Goal: Check status: Check status

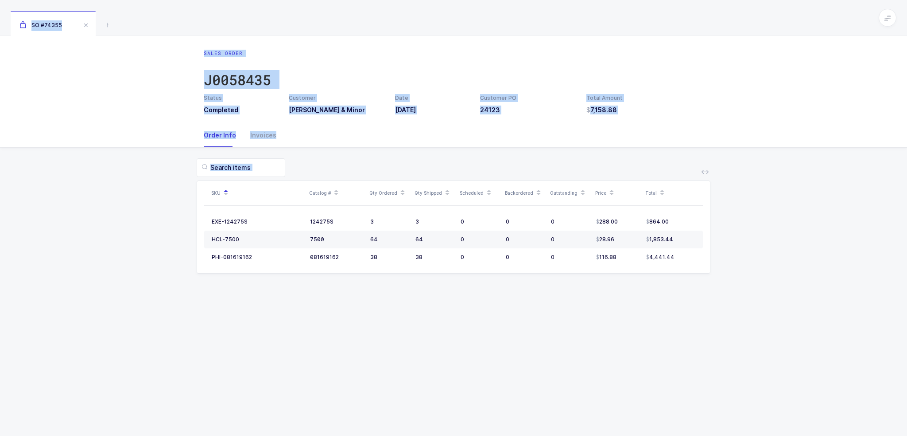
drag, startPoint x: 193, startPoint y: 27, endPoint x: 588, endPoint y: 411, distance: 550.8
click at [588, 411] on div "SO #74355 Sales Order J0058435 Status Completed Customer Owens & Minor Date 08/…" at bounding box center [453, 218] width 907 height 436
click at [610, 368] on div "Sales Order J0058435 Status Completed Customer Owens & Minor Date 08/22/2025 Cu…" at bounding box center [453, 235] width 907 height 400
drag, startPoint x: 611, startPoint y: 366, endPoint x: 475, endPoint y: 25, distance: 366.5
click at [475, 25] on div "SO #74355 Sales Order J0058435 Status Completed Customer Owens & Minor Date 08/…" at bounding box center [453, 218] width 907 height 436
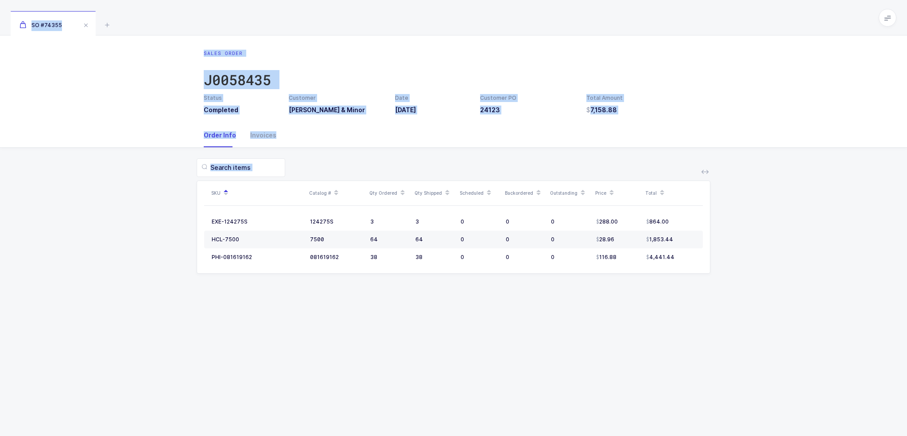
click at [475, 25] on div "SO #74355" at bounding box center [453, 17] width 907 height 35
drag, startPoint x: 475, startPoint y: 25, endPoint x: 627, endPoint y: 346, distance: 355.4
click at [627, 346] on div "SO #74355 Sales Order J0058435 Status Completed Customer Owens & Minor Date 08/…" at bounding box center [453, 218] width 907 height 436
click at [627, 346] on div "Sales Order J0058435 Status Completed Customer Owens & Minor Date 08/22/2025 Cu…" at bounding box center [453, 235] width 907 height 400
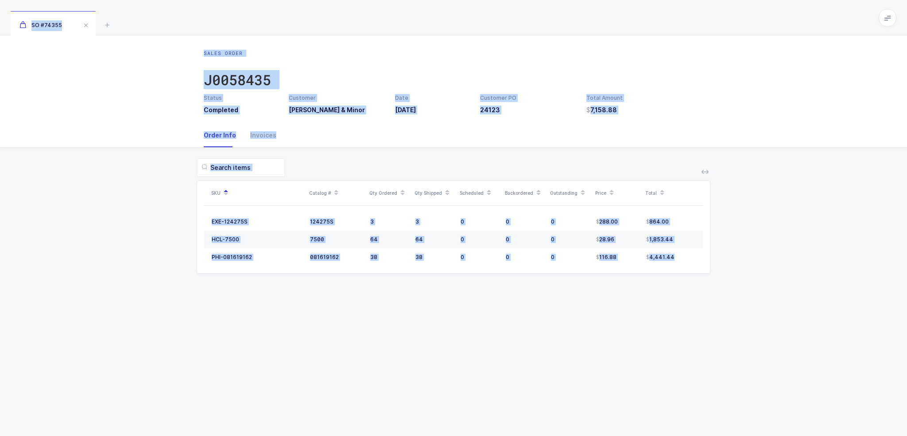
drag, startPoint x: 627, startPoint y: 346, endPoint x: 517, endPoint y: 19, distance: 345.2
click at [517, 19] on div "SO #74355 Sales Order J0058435 Status Completed Customer Owens & Minor Date 08/…" at bounding box center [453, 218] width 907 height 436
click at [517, 19] on div "SO #74355" at bounding box center [453, 17] width 907 height 35
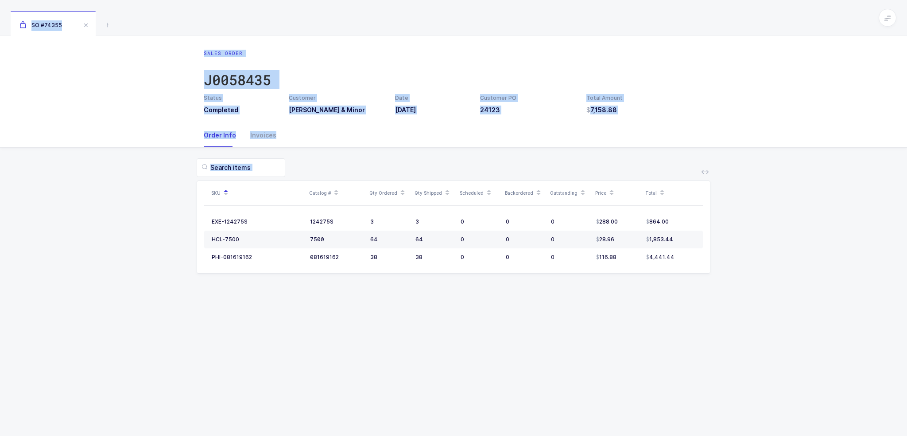
drag, startPoint x: 517, startPoint y: 19, endPoint x: 576, endPoint y: 346, distance: 331.8
click at [576, 346] on div "SO #74355 Sales Order J0058435 Status Completed Customer Owens & Minor Date 08/…" at bounding box center [453, 218] width 907 height 436
click at [576, 346] on div "Sales Order J0058435 Status Completed Customer Owens & Minor Date 08/22/2025 Cu…" at bounding box center [453, 235] width 907 height 400
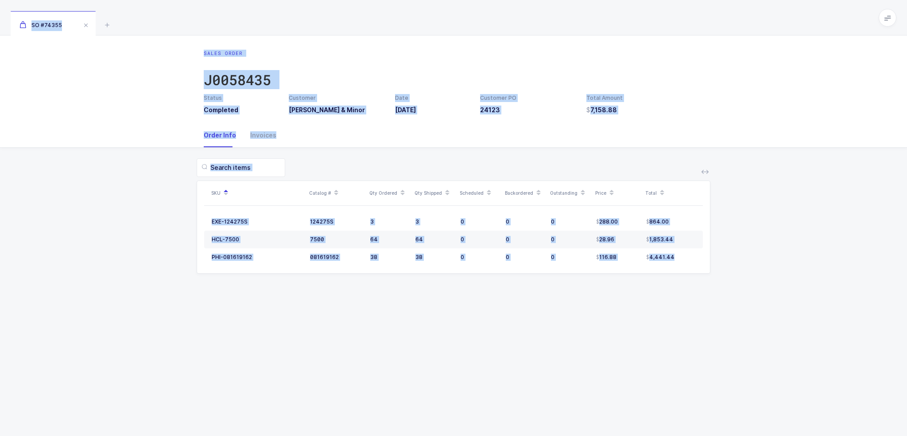
drag, startPoint x: 576, startPoint y: 346, endPoint x: 519, endPoint y: 10, distance: 340.5
click at [519, 10] on div "SO #74355 Sales Order J0058435 Status Completed Customer Owens & Minor Date 08/…" at bounding box center [453, 218] width 907 height 436
click at [519, 10] on div "SO #74355" at bounding box center [453, 17] width 907 height 35
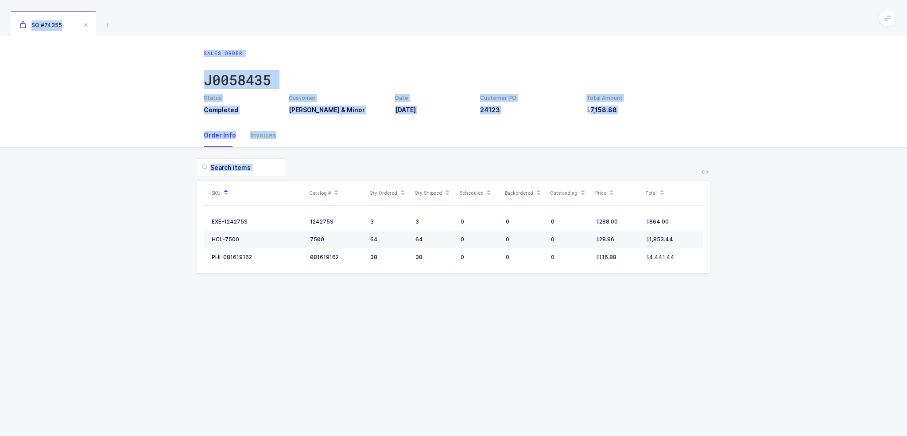
drag, startPoint x: 519, startPoint y: 10, endPoint x: 519, endPoint y: 361, distance: 350.5
click at [519, 361] on div "SO #74355 Sales Order J0058435 Status Completed Customer Owens & Minor Date 08/…" at bounding box center [453, 218] width 907 height 436
click at [519, 361] on div "Sales Order J0058435 Status Completed Customer Owens & Minor Date 08/22/2025 Cu…" at bounding box center [453, 235] width 907 height 400
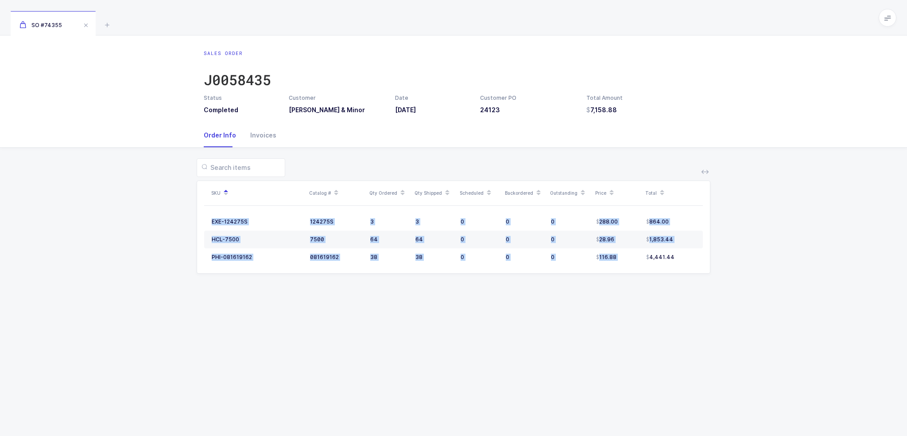
click at [519, 361] on div "Sales Order J0058435 Status Completed Customer Owens & Minor Date 08/22/2025 Cu…" at bounding box center [453, 235] width 907 height 400
click at [105, 26] on icon at bounding box center [107, 24] width 11 height 11
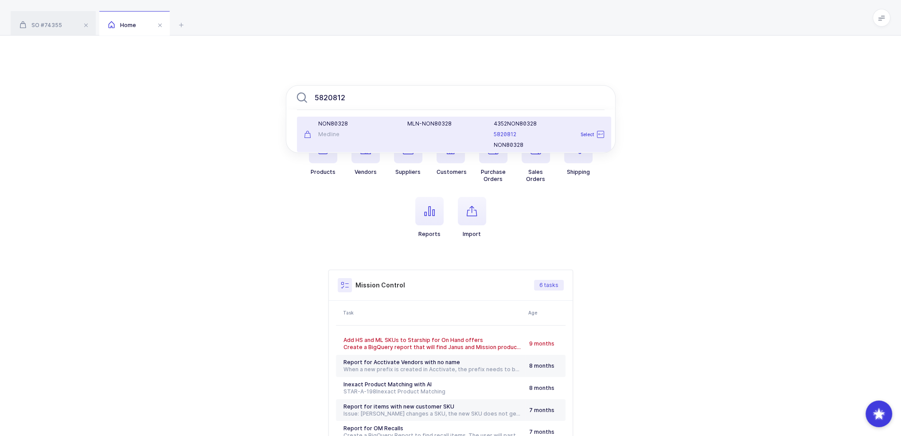
type input "5820812"
click at [406, 132] on div "MLN-NON80328" at bounding box center [445, 134] width 86 height 28
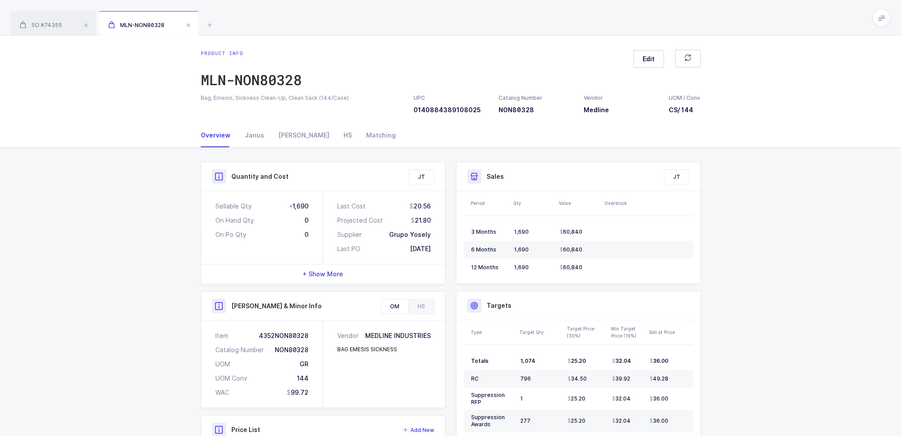
drag, startPoint x: 284, startPoint y: 204, endPoint x: 448, endPoint y: 249, distance: 170.1
click at [448, 249] on div "Quantity and Cost JT Sellable Qty -1,690 On Hand Qty 0 On Po Qty 0 Last Cost 20…" at bounding box center [322, 352] width 255 height 381
click at [257, 136] on div "Janus" at bounding box center [254, 135] width 34 height 24
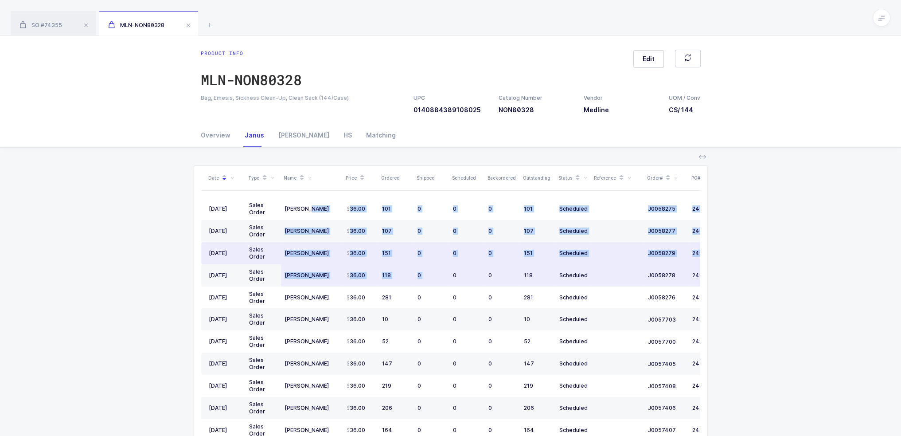
drag, startPoint x: 306, startPoint y: 211, endPoint x: 450, endPoint y: 275, distance: 158.1
click at [450, 275] on tbody "08/11/2025 Sales Order Henry Schein 36.00 101 0 0 0 101 Scheduled J0058275 2495…" at bounding box center [480, 419] width 558 height 442
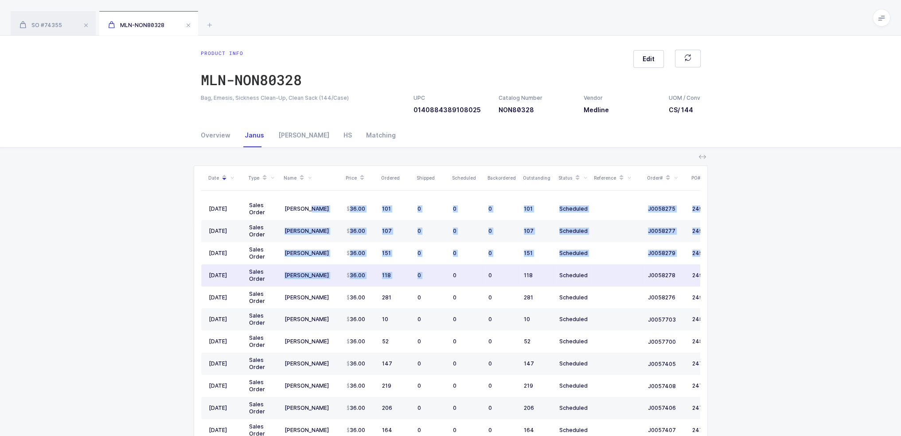
click at [450, 275] on td "0" at bounding box center [466, 275] width 35 height 22
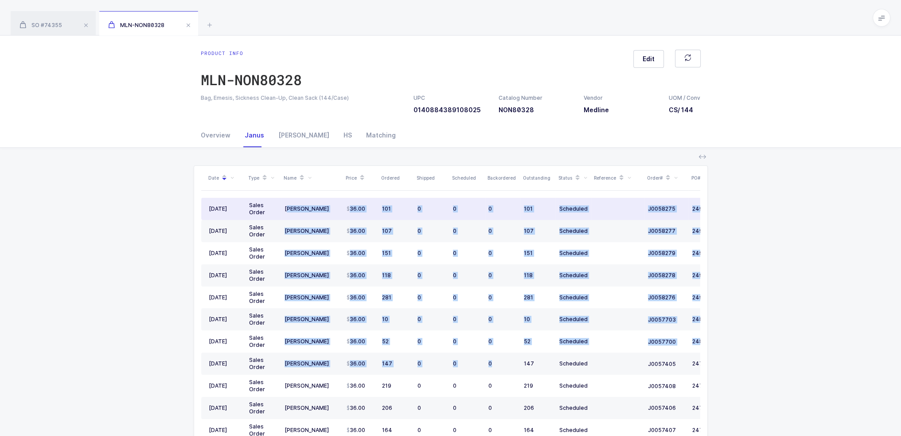
drag, startPoint x: 509, startPoint y: 367, endPoint x: 287, endPoint y: 209, distance: 272.8
click at [287, 209] on tbody "08/11/2025 Sales Order Henry Schein 36.00 101 0 0 0 101 Scheduled J0058275 2495…" at bounding box center [480, 419] width 558 height 442
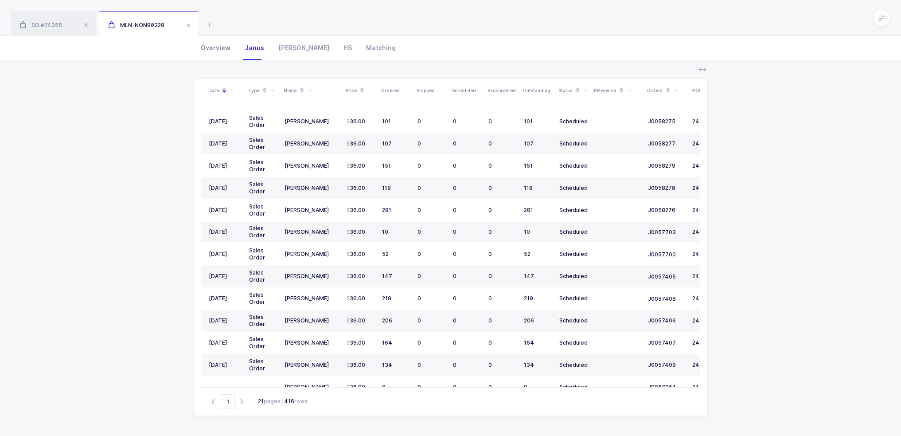
click at [230, 54] on div "Overview" at bounding box center [219, 48] width 37 height 24
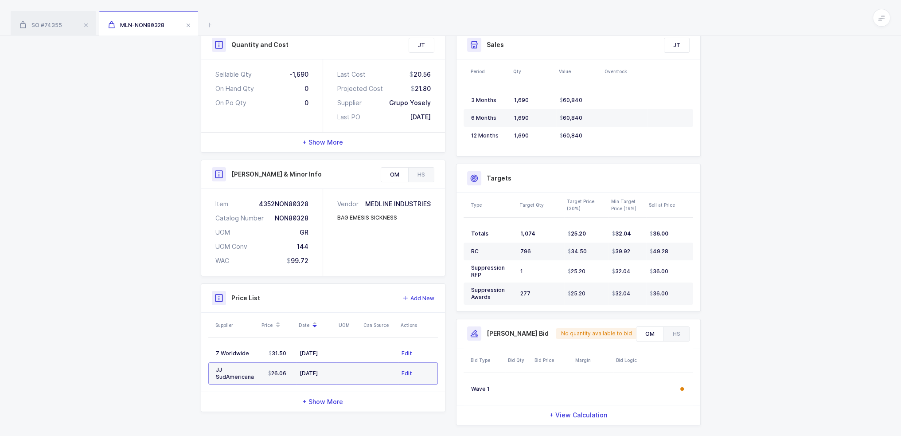
scroll to position [148, 0]
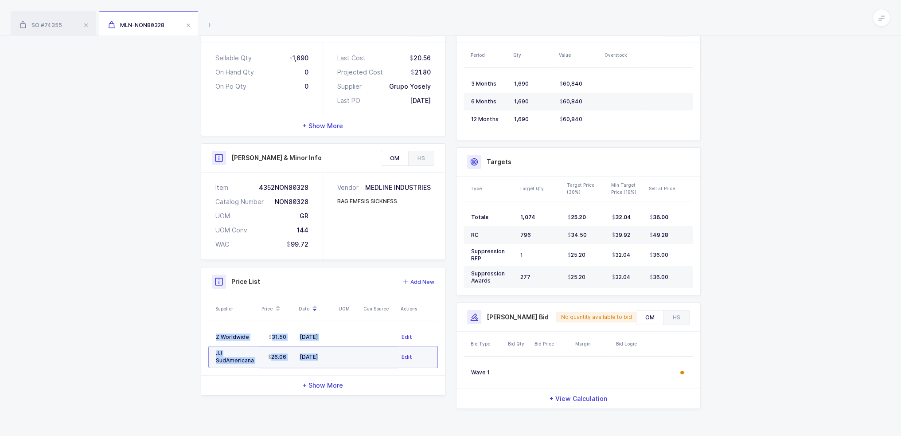
drag, startPoint x: 358, startPoint y: 359, endPoint x: 363, endPoint y: 352, distance: 8.6
click at [363, 352] on tr "JJ SudAmericana 26.06 05/10/2022 Edit" at bounding box center [323, 357] width 230 height 22
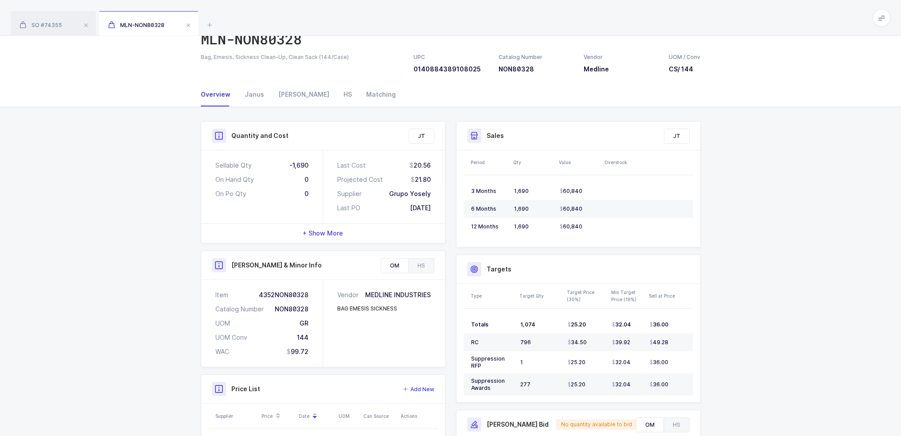
scroll to position [0, 0]
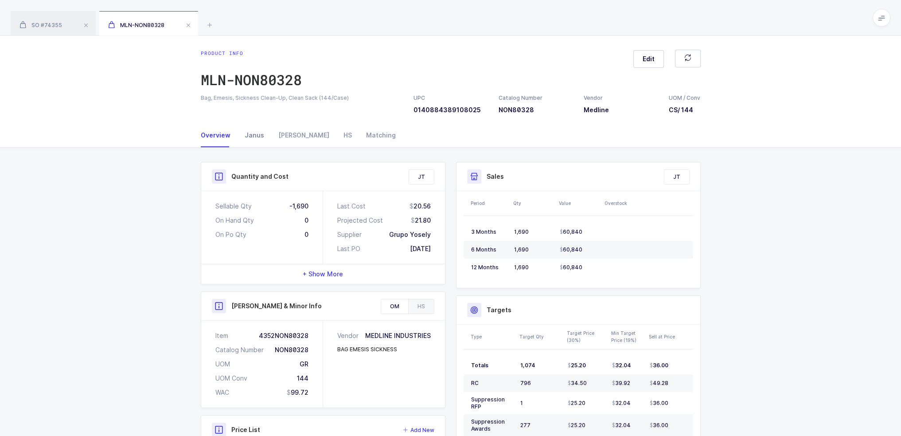
click at [243, 136] on div "Janus" at bounding box center [254, 135] width 34 height 24
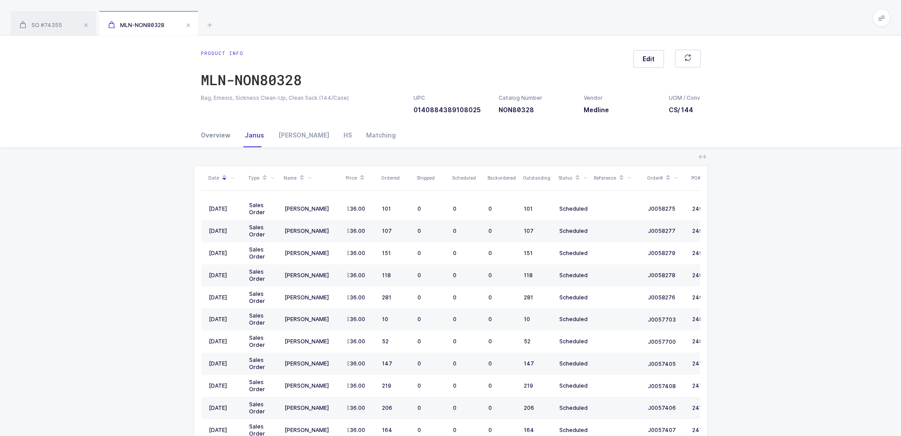
click at [215, 134] on div "Overview" at bounding box center [219, 135] width 37 height 24
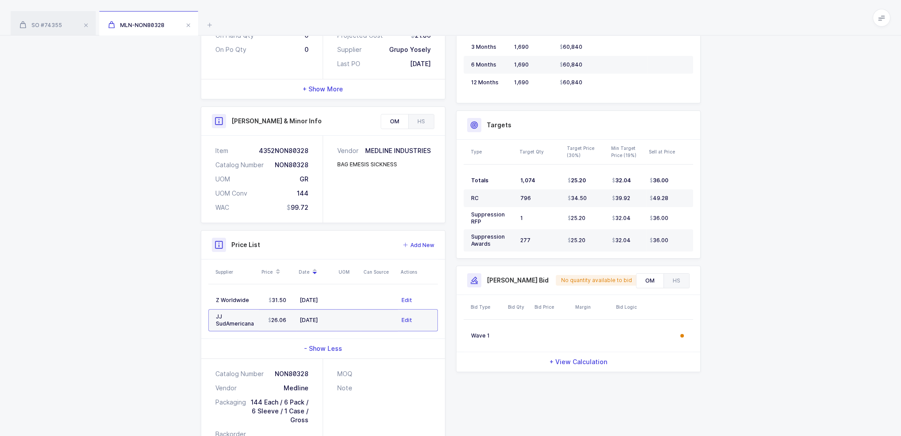
scroll to position [233, 0]
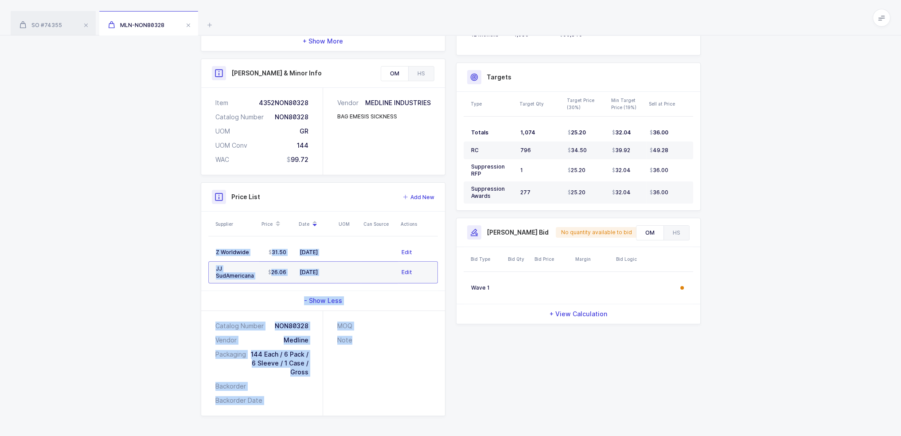
drag, startPoint x: 164, startPoint y: 241, endPoint x: 457, endPoint y: 400, distance: 333.7
click at [457, 400] on div "Quantity and Cost JT Sellable Qty -1,690 On Hand Qty 0 On Po Qty 0 Last Cost 20…" at bounding box center [450, 176] width 901 height 522
click at [457, 400] on div "Quantity and Cost JT Sellable Qty -1,690 On Hand Qty 0 On Po Qty 0 Last Cost 20…" at bounding box center [450, 172] width 510 height 486
drag, startPoint x: 494, startPoint y: 412, endPoint x: 138, endPoint y: 199, distance: 415.1
click at [138, 199] on div "Quantity and Cost JT Sellable Qty -1,690 On Hand Qty 0 On Po Qty 0 Last Cost 20…" at bounding box center [450, 176] width 901 height 522
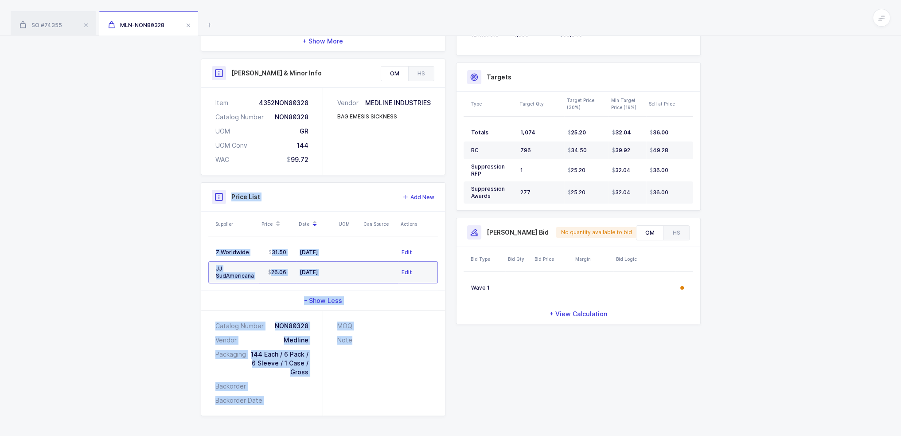
click at [138, 199] on div "Quantity and Cost JT Sellable Qty -1,690 On Hand Qty 0 On Po Qty 0 Last Cost 20…" at bounding box center [450, 176] width 901 height 522
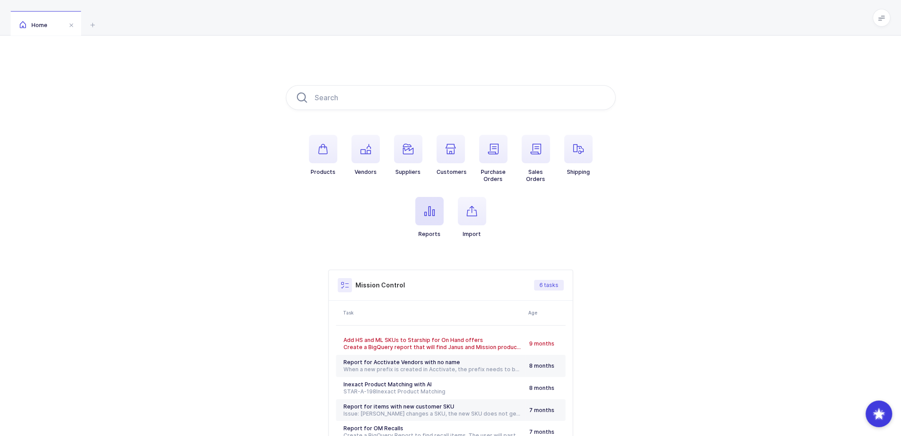
click at [439, 208] on span "button" at bounding box center [429, 211] width 28 height 28
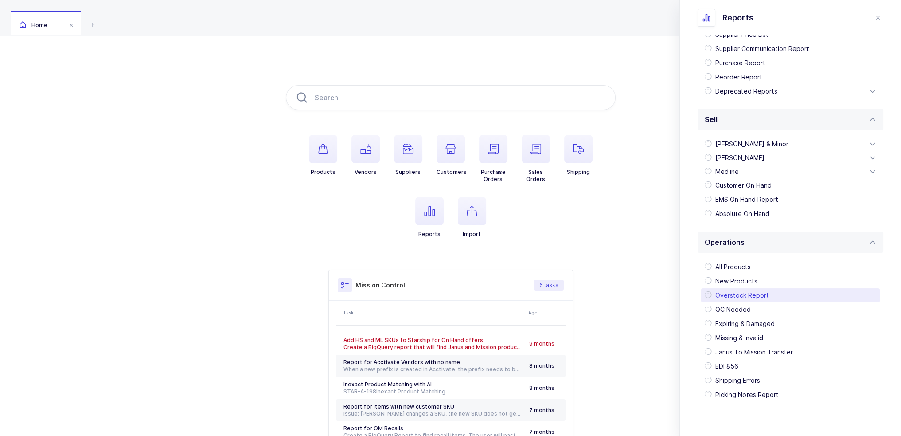
scroll to position [136, 0]
click at [747, 160] on div "[PERSON_NAME]" at bounding box center [790, 157] width 179 height 14
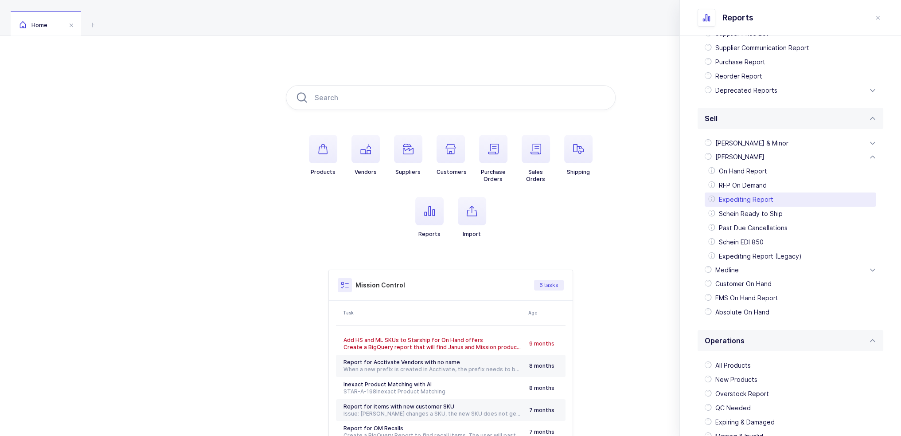
click at [762, 195] on div "Expediting Report" at bounding box center [789, 199] width 171 height 14
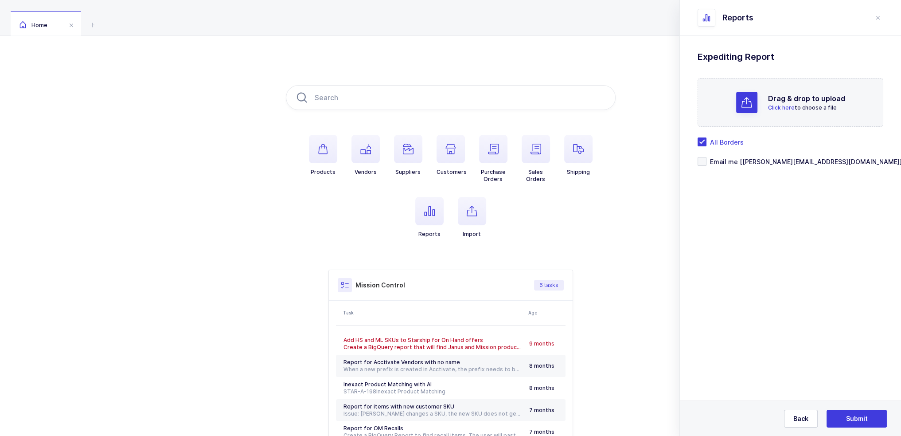
click at [739, 117] on div "Drag & drop to upload Click here to choose a file" at bounding box center [790, 102] width 186 height 49
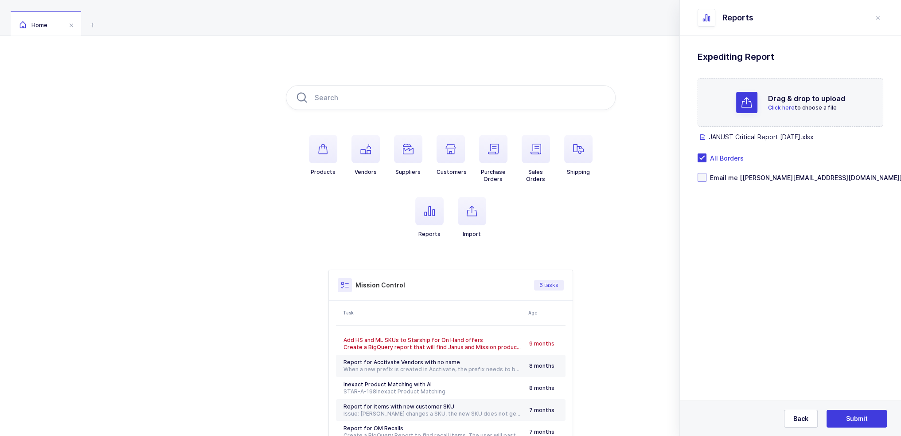
click at [735, 180] on span "Email me [[PERSON_NAME][EMAIL_ADDRESS][DOMAIN_NAME]]" at bounding box center [803, 177] width 195 height 8
click at [706, 173] on input "Email me [[PERSON_NAME][EMAIL_ADDRESS][DOMAIN_NAME]]" at bounding box center [706, 173] width 0 height 0
click at [856, 421] on span "Submit" at bounding box center [857, 418] width 22 height 9
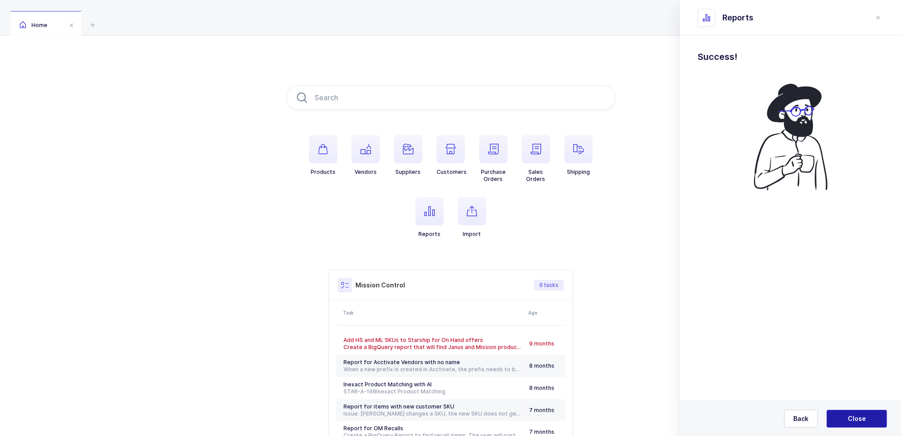
click at [858, 417] on span "Close" at bounding box center [857, 418] width 18 height 9
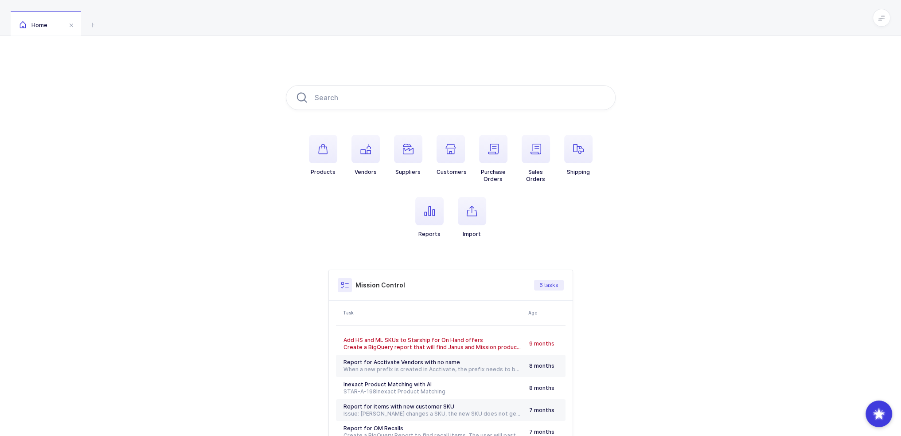
click at [188, 363] on div "Products Vendors Suppliers Customers Purchase Orders Sales Orders Shipping Repo…" at bounding box center [450, 278] width 901 height 486
click at [429, 222] on span "button" at bounding box center [429, 211] width 28 height 28
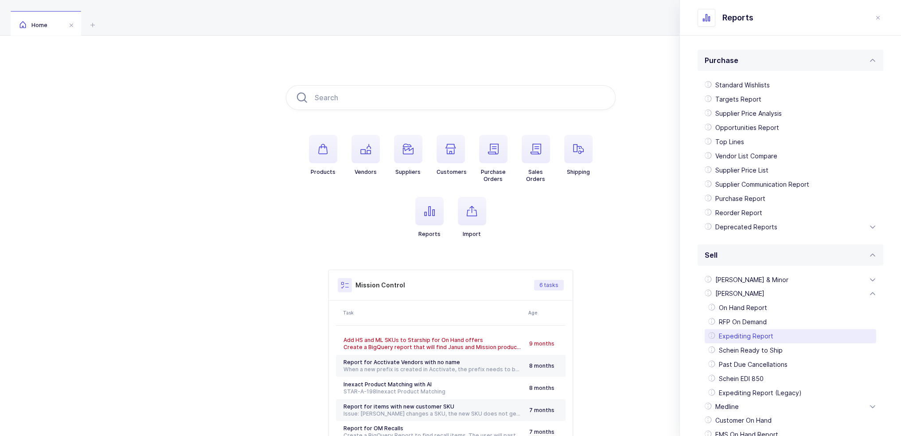
click at [762, 340] on div "Expediting Report" at bounding box center [789, 336] width 171 height 14
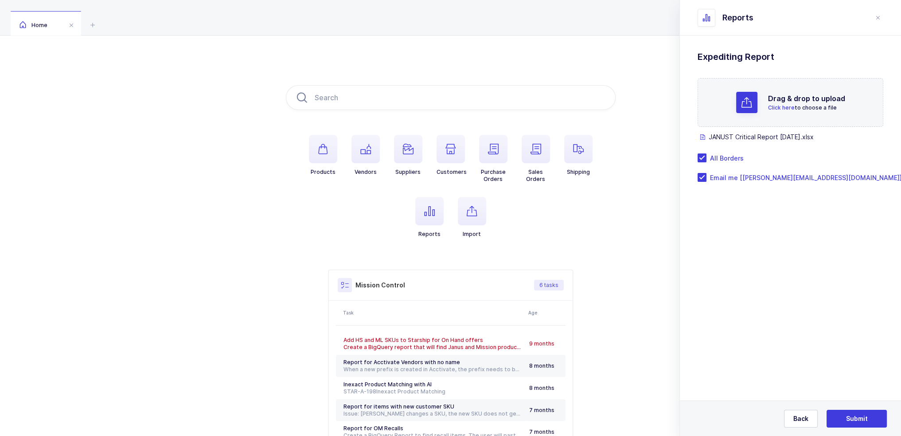
click at [740, 109] on div at bounding box center [746, 102] width 21 height 21
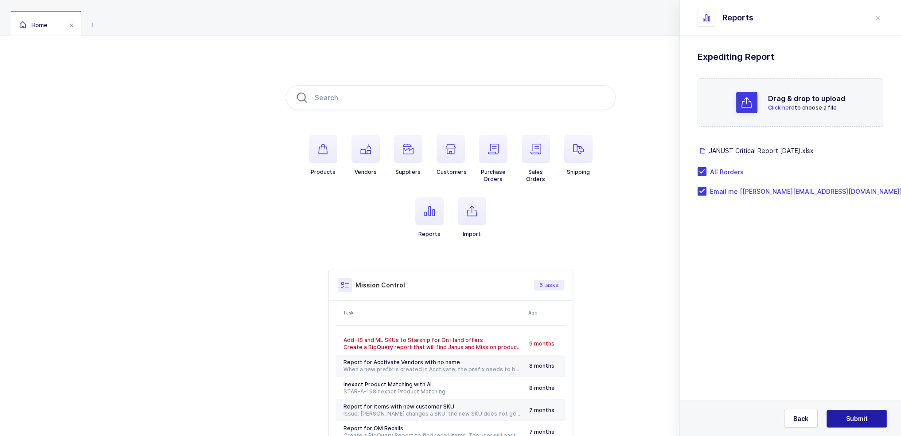
click at [863, 423] on button "Submit" at bounding box center [856, 418] width 60 height 18
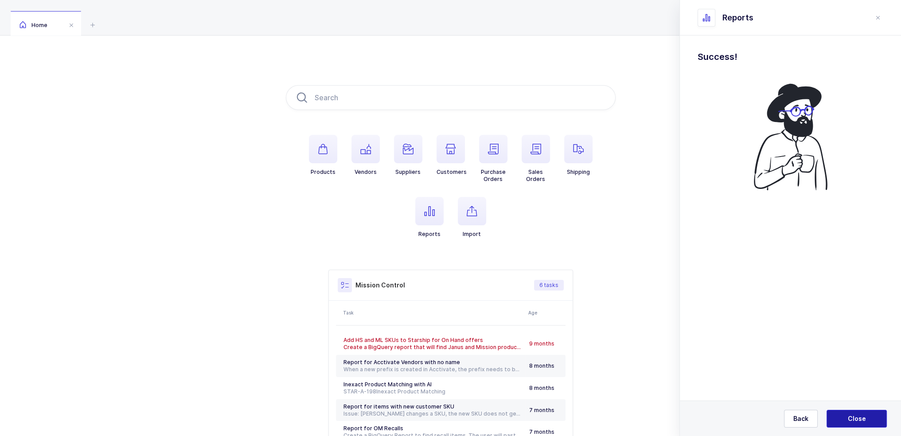
click at [864, 416] on span "Close" at bounding box center [857, 418] width 18 height 9
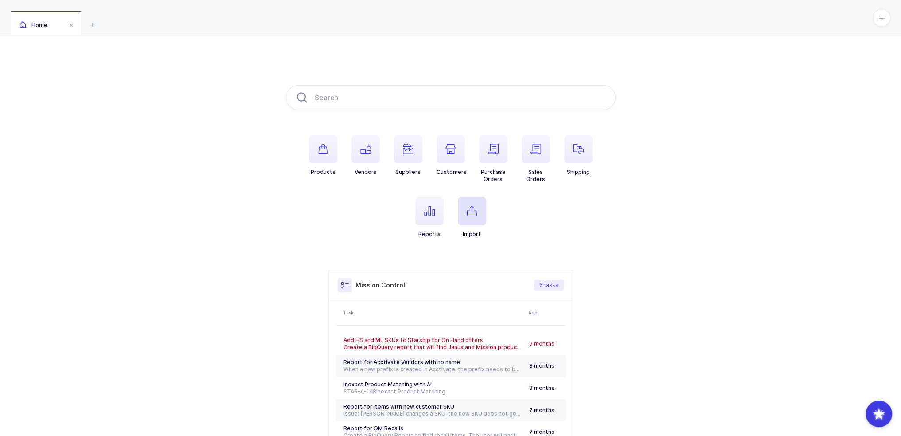
click at [475, 214] on icon "button" at bounding box center [472, 211] width 11 height 11
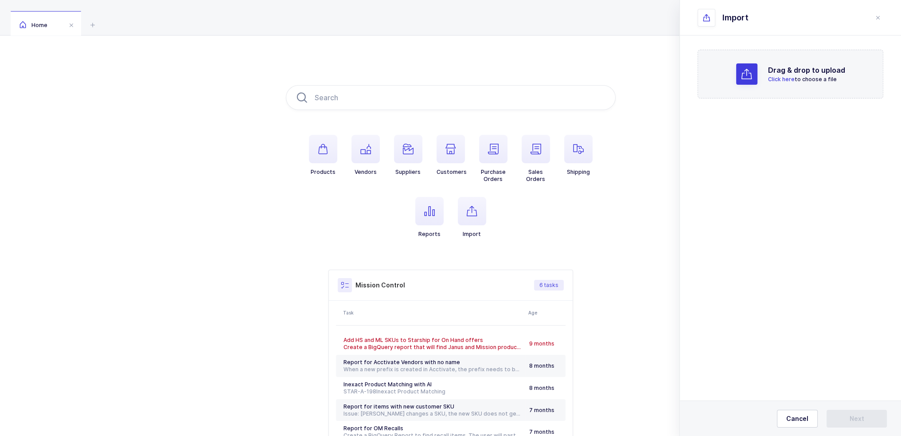
click at [747, 64] on div at bounding box center [746, 73] width 21 height 21
click at [798, 421] on span "Cancel" at bounding box center [797, 418] width 22 height 9
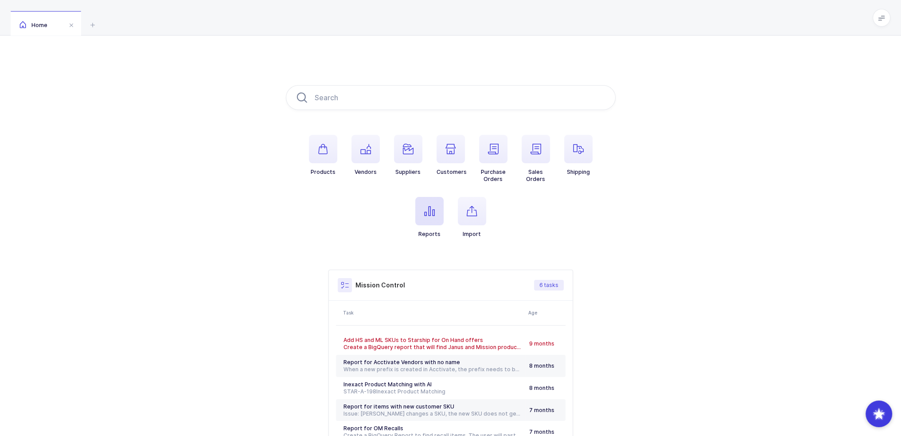
click at [432, 210] on icon "button" at bounding box center [429, 211] width 11 height 11
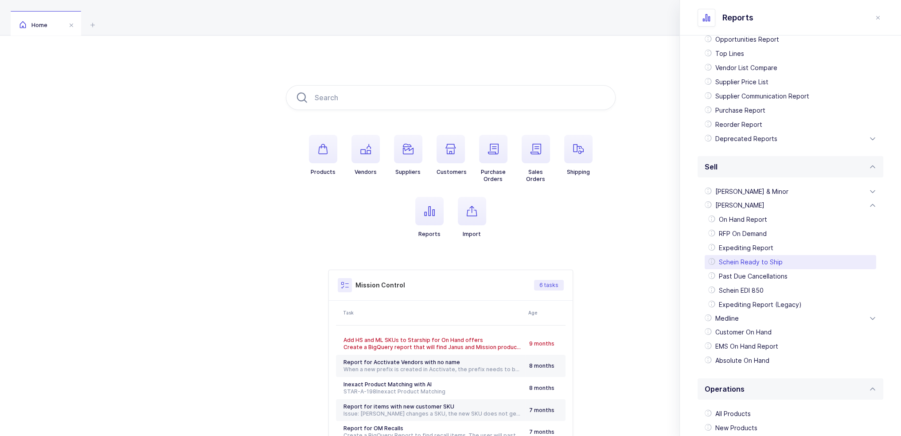
scroll to position [89, 0]
click at [767, 302] on div "Expediting Report (Legacy)" at bounding box center [789, 304] width 171 height 14
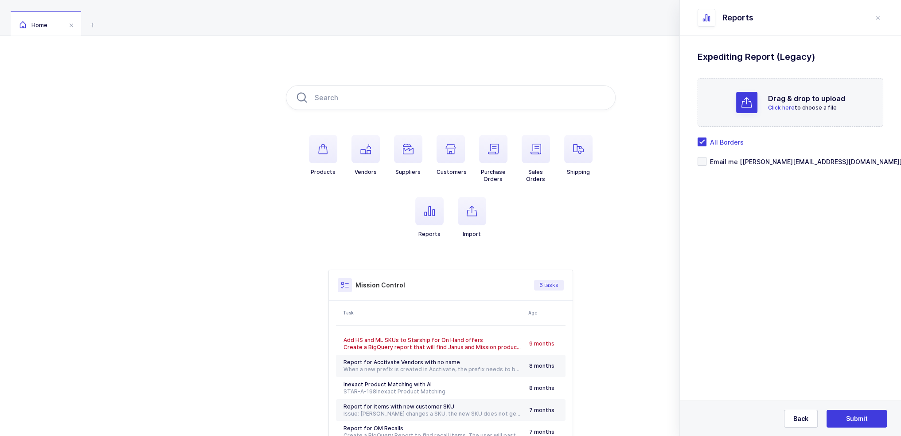
scroll to position [0, 0]
click at [794, 421] on span "Back" at bounding box center [800, 418] width 15 height 9
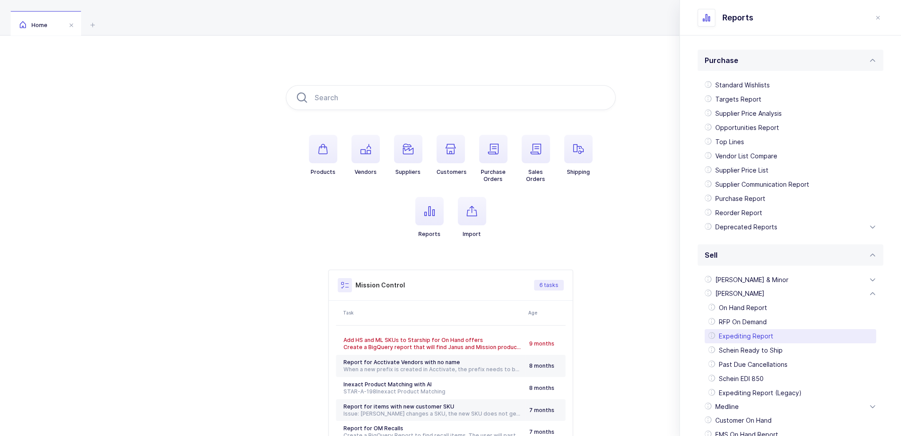
click at [760, 340] on div "Expediting Report" at bounding box center [789, 336] width 171 height 14
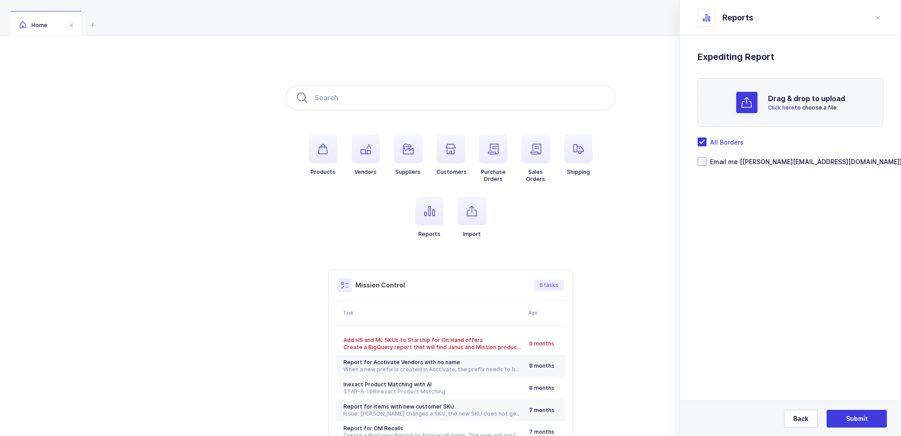
click at [727, 165] on span "Email me [[PERSON_NAME][EMAIL_ADDRESS][DOMAIN_NAME]]" at bounding box center [803, 161] width 195 height 8
click at [706, 157] on input "Email me [[PERSON_NAME][EMAIL_ADDRESS][DOMAIN_NAME]]" at bounding box center [706, 157] width 0 height 0
click at [735, 101] on div "Drag & drop to upload Click here to choose a file" at bounding box center [790, 102] width 186 height 49
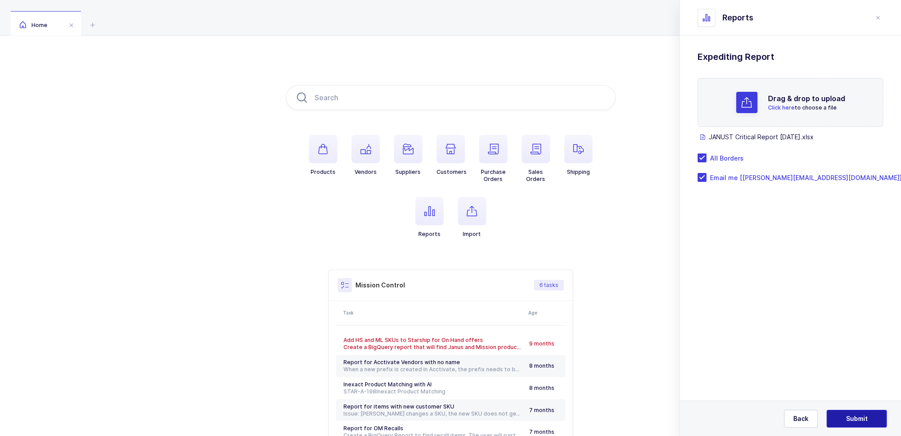
click at [842, 413] on button "Submit" at bounding box center [856, 418] width 60 height 18
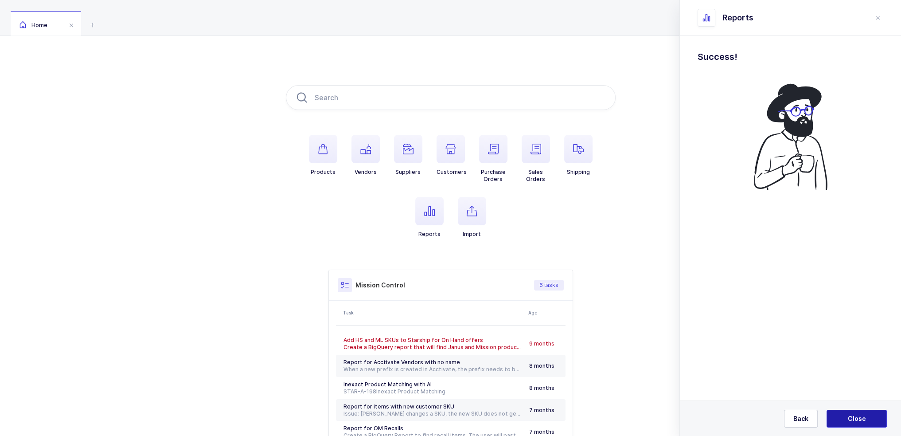
click at [870, 413] on button "Close" at bounding box center [856, 418] width 60 height 18
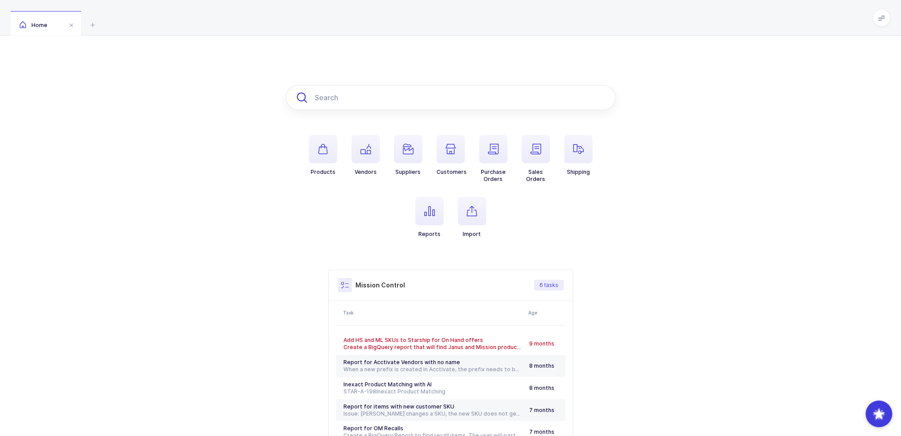
click at [442, 102] on input "text" at bounding box center [451, 97] width 330 height 25
paste input "5809640"
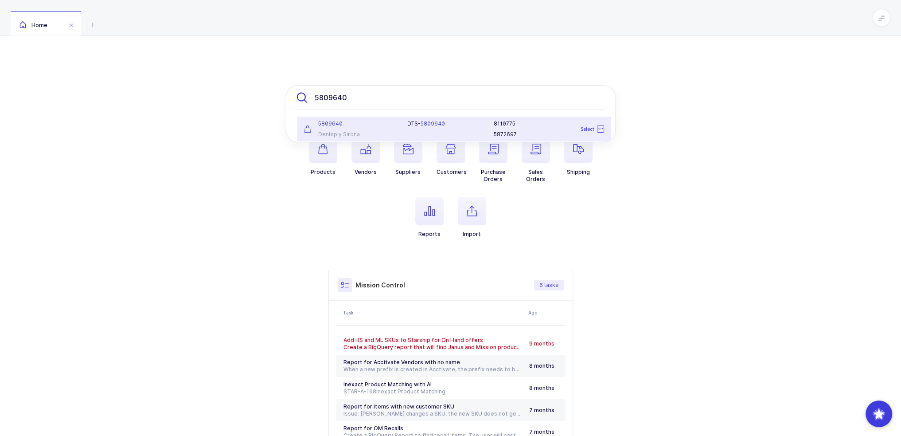
type input "5809640"
click at [424, 127] on span "5809640" at bounding box center [432, 123] width 24 height 7
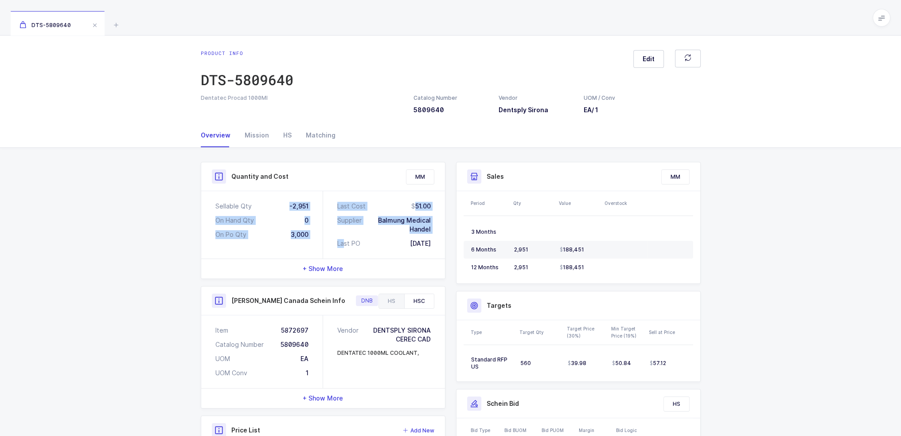
drag, startPoint x: 283, startPoint y: 202, endPoint x: 339, endPoint y: 236, distance: 65.4
click at [345, 242] on div "Sellable Qty -2,951 On Hand Qty 0 On Po Qty 3,000 Last Cost 51.00 Supplier Balm…" at bounding box center [323, 224] width 244 height 67
click at [298, 209] on div "-2,951" at bounding box center [298, 206] width 19 height 9
click at [297, 207] on div "-2,951" at bounding box center [298, 206] width 19 height 9
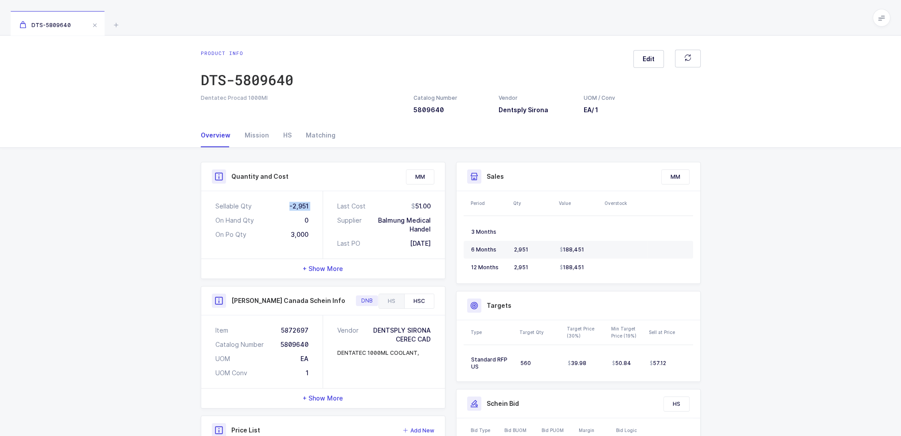
click at [297, 207] on div "-2,951" at bounding box center [298, 206] width 19 height 9
click at [303, 205] on div "-2,951" at bounding box center [298, 206] width 19 height 9
click at [261, 136] on div "Mission" at bounding box center [256, 135] width 39 height 24
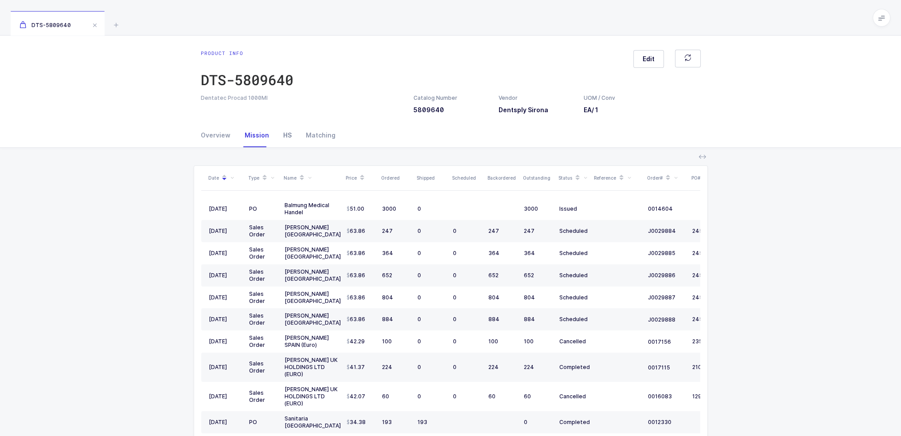
click at [280, 130] on div "HS" at bounding box center [287, 135] width 23 height 24
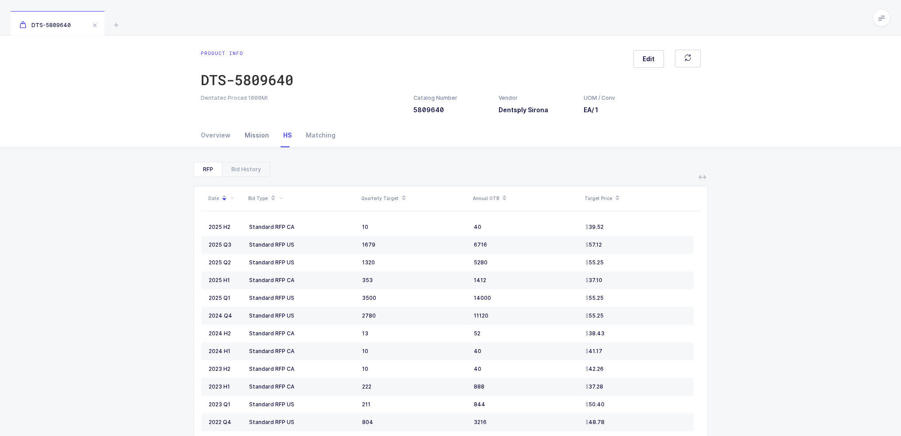
click at [265, 129] on div "Mission" at bounding box center [256, 135] width 39 height 24
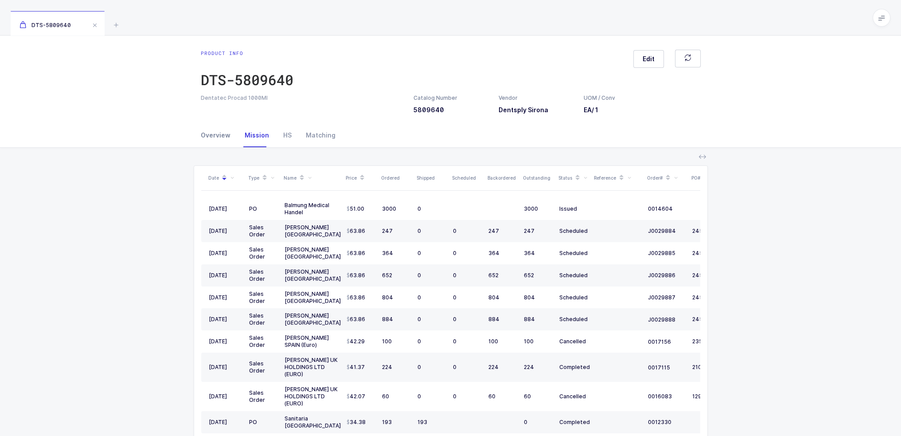
click at [227, 132] on div "Overview" at bounding box center [219, 135] width 37 height 24
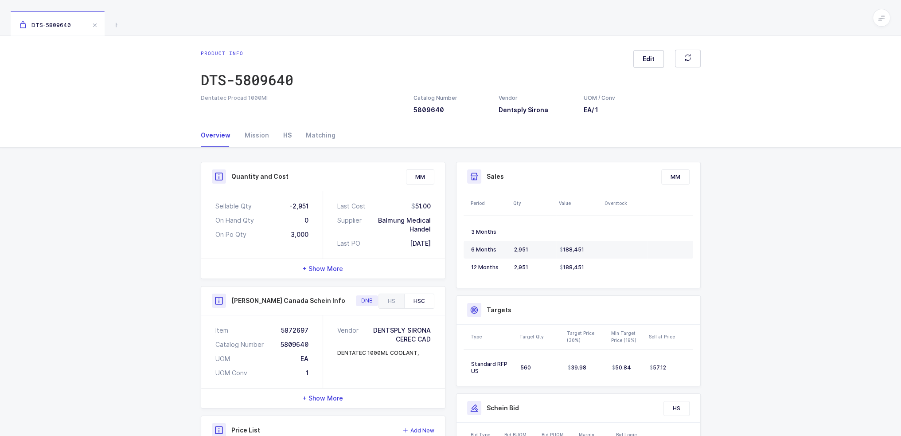
click at [290, 131] on div "HS" at bounding box center [287, 135] width 23 height 24
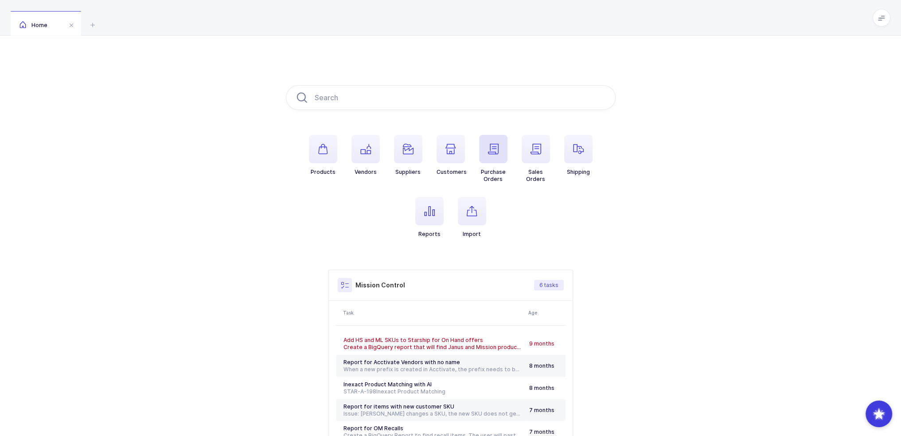
click at [500, 152] on span "button" at bounding box center [493, 149] width 28 height 28
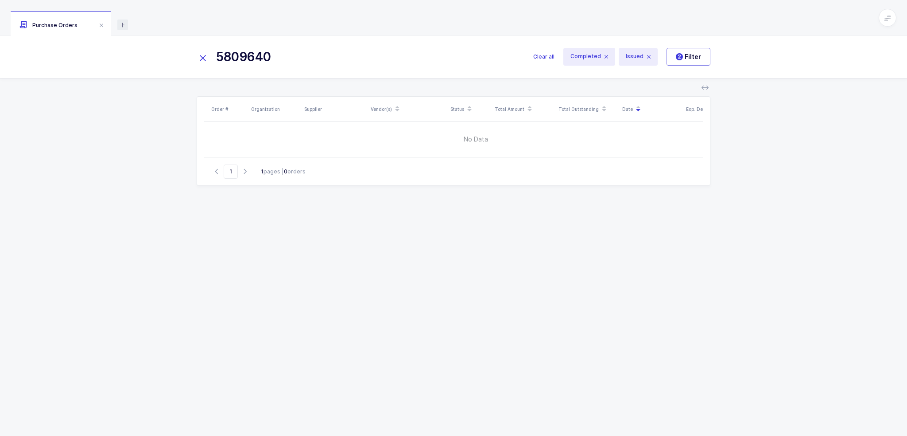
type input "5809640"
click at [124, 27] on icon at bounding box center [122, 24] width 11 height 11
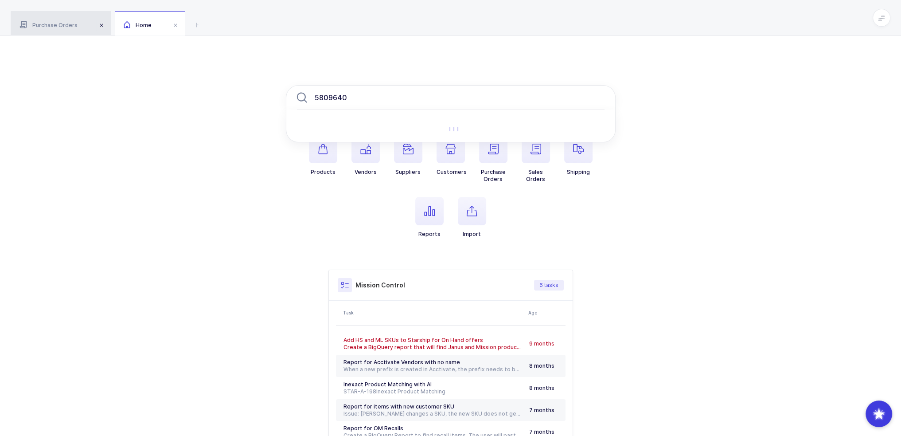
type input "5809640"
click at [102, 26] on span at bounding box center [101, 25] width 11 height 11
click at [376, 97] on input "5809640" at bounding box center [451, 97] width 330 height 25
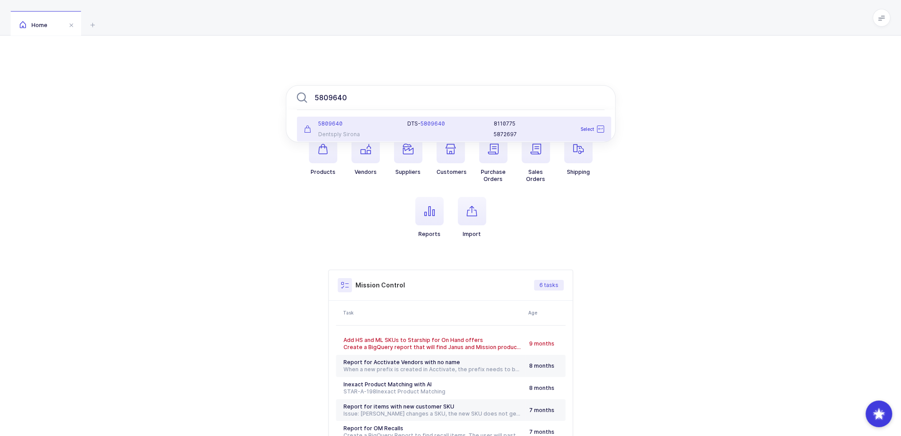
click at [382, 123] on div "5809640" at bounding box center [350, 123] width 93 height 7
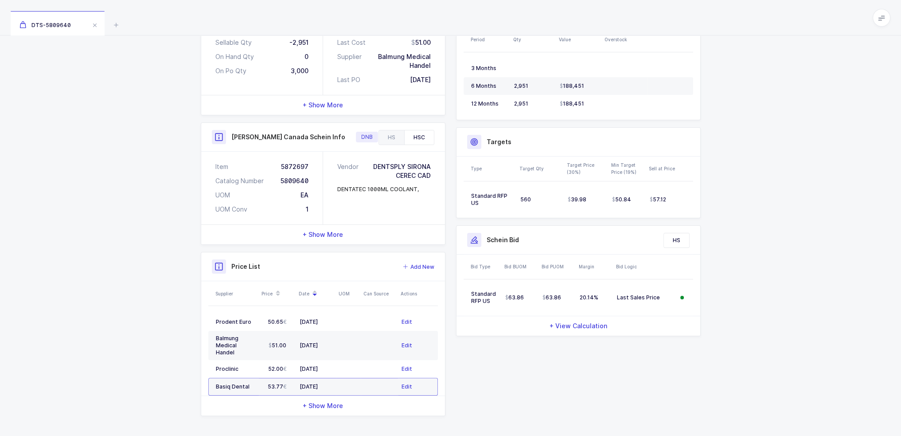
scroll to position [31, 0]
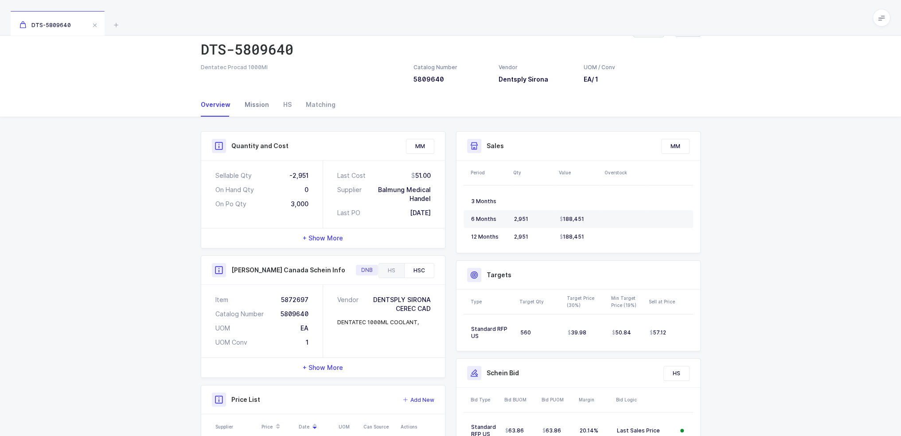
click at [258, 101] on div "Mission" at bounding box center [256, 105] width 39 height 24
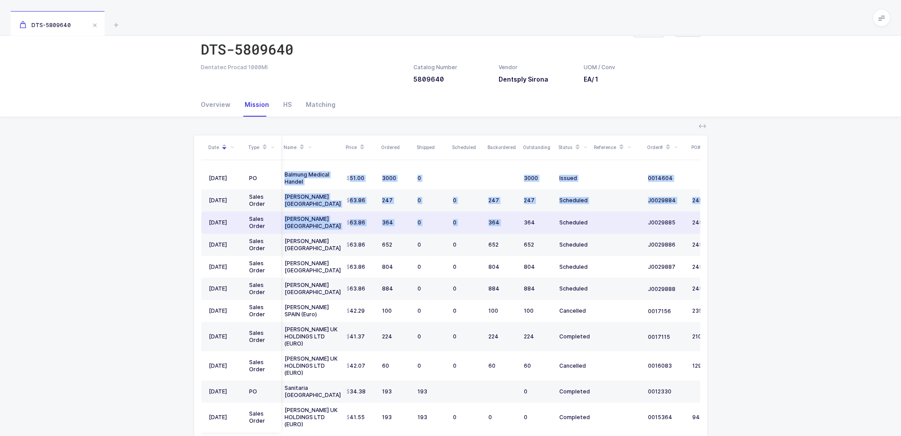
scroll to position [0, 59]
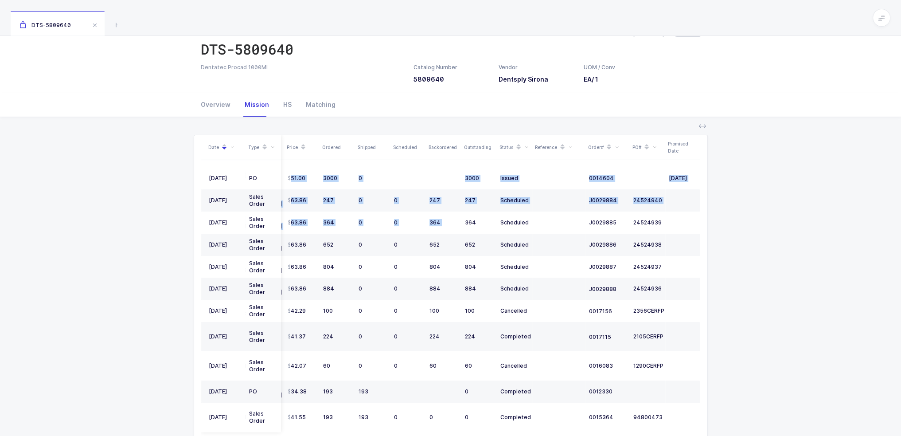
drag, startPoint x: 519, startPoint y: 232, endPoint x: 807, endPoint y: 207, distance: 289.1
click at [809, 207] on div "Date Type Name Price Ordered Shipped Scheduled Backordered Outstanding Status R…" at bounding box center [450, 305] width 887 height 376
click at [806, 207] on div "Date Type Name Price Ordered Shipped Scheduled Backordered Outstanding Status R…" at bounding box center [450, 305] width 887 height 376
drag, startPoint x: 663, startPoint y: 177, endPoint x: 753, endPoint y: 178, distance: 90.0
click at [753, 178] on div "Date Type Name Price Ordered Shipped Scheduled Backordered Outstanding Status R…" at bounding box center [450, 305] width 887 height 376
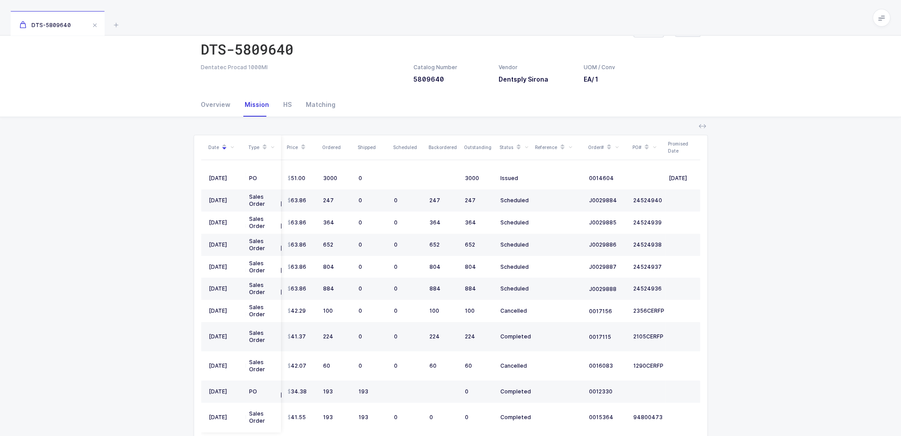
click at [753, 178] on div "Date Type Name Price Ordered Shipped Scheduled Backordered Outstanding Status R…" at bounding box center [450, 305] width 887 height 376
drag, startPoint x: 656, startPoint y: 177, endPoint x: 755, endPoint y: 179, distance: 98.8
click at [755, 179] on div "Date Type Name Price Ordered Shipped Scheduled Backordered Outstanding Status R…" at bounding box center [450, 305] width 887 height 376
drag, startPoint x: 754, startPoint y: 189, endPoint x: 753, endPoint y: 221, distance: 31.5
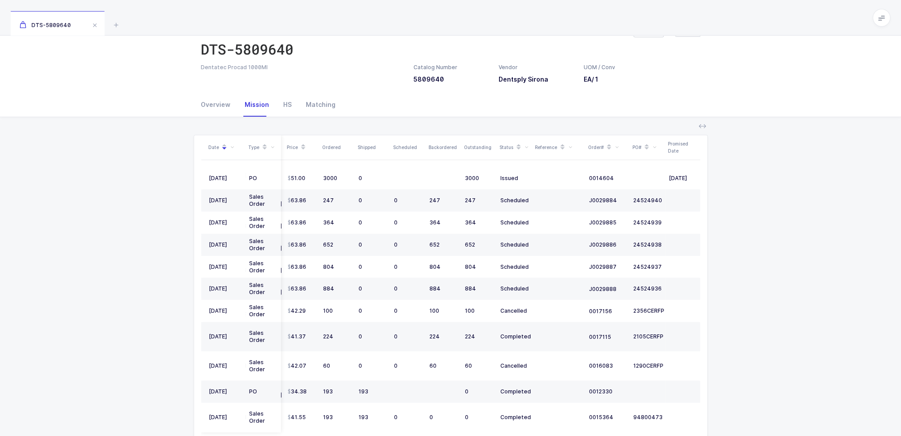
click at [753, 221] on div "Date Type Name Price Ordered Shipped Scheduled Backordered Outstanding Status R…" at bounding box center [450, 305] width 887 height 376
